Goal: Navigation & Orientation: Understand site structure

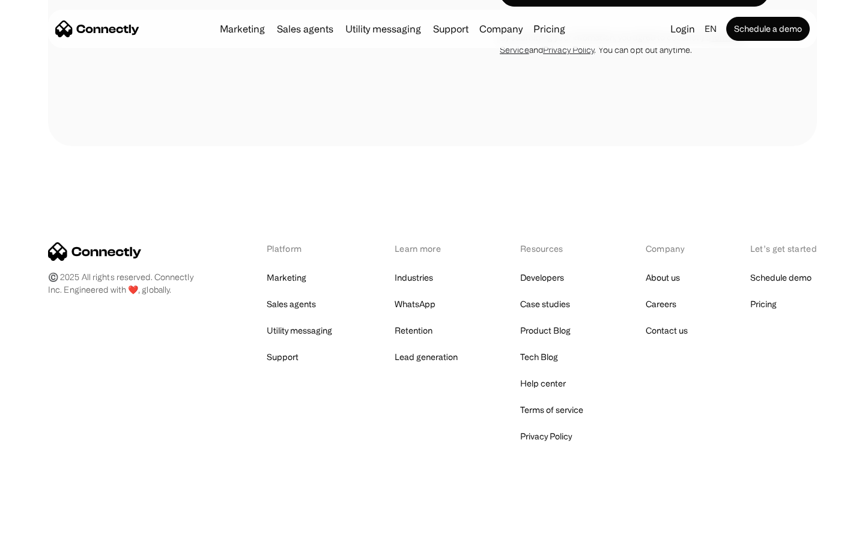
scroll to position [814, 0]
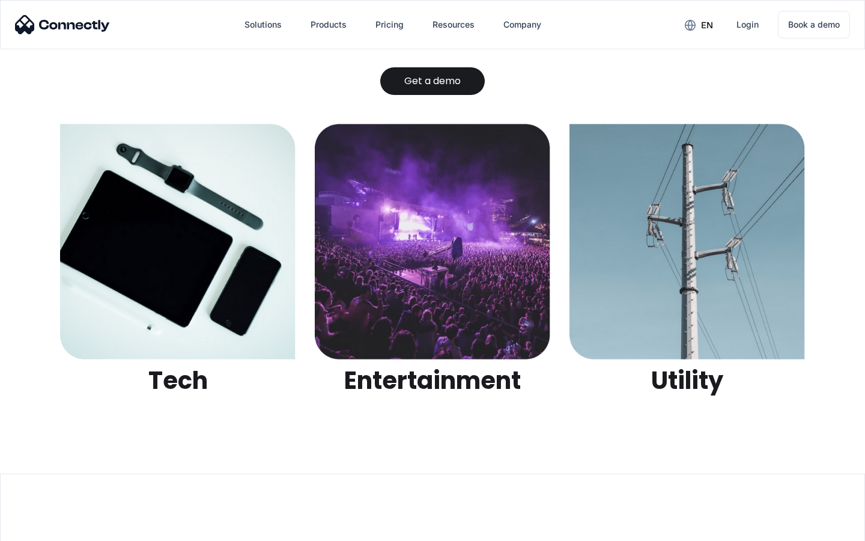
scroll to position [3791, 0]
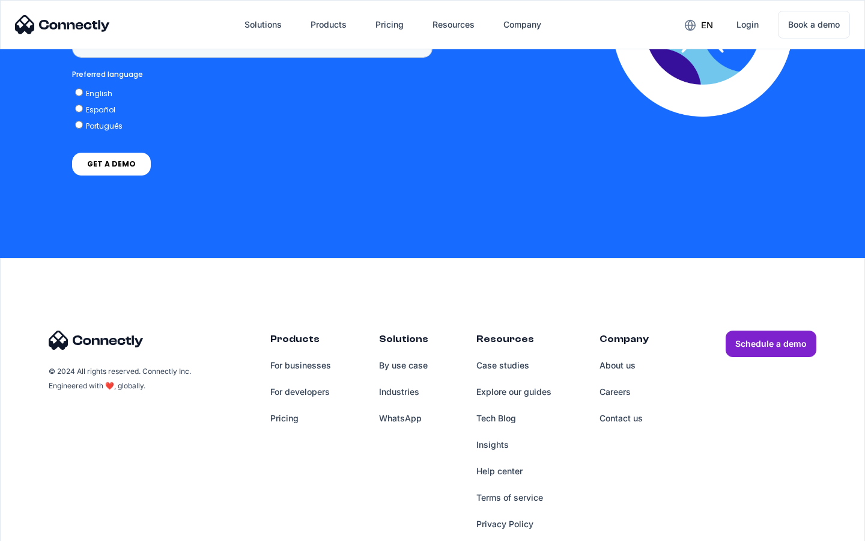
scroll to position [900, 0]
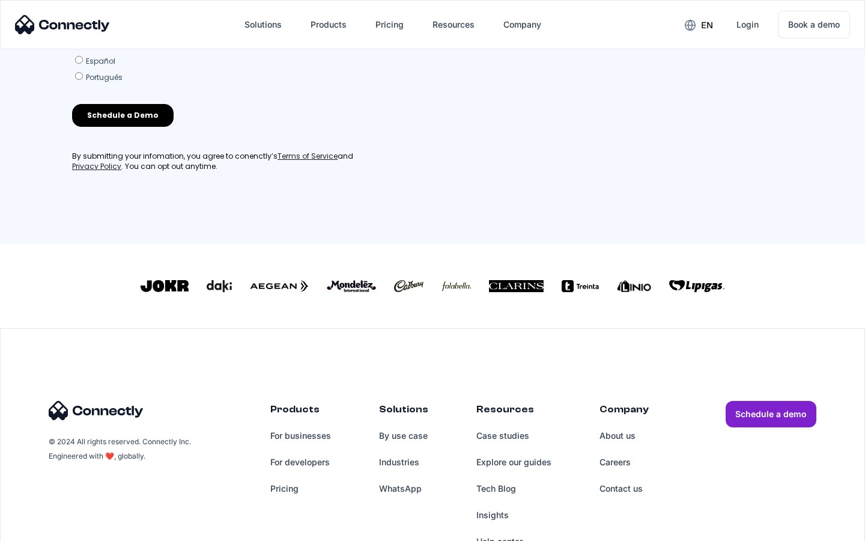
scroll to position [516, 0]
